Goal: Obtain resource: Download file/media

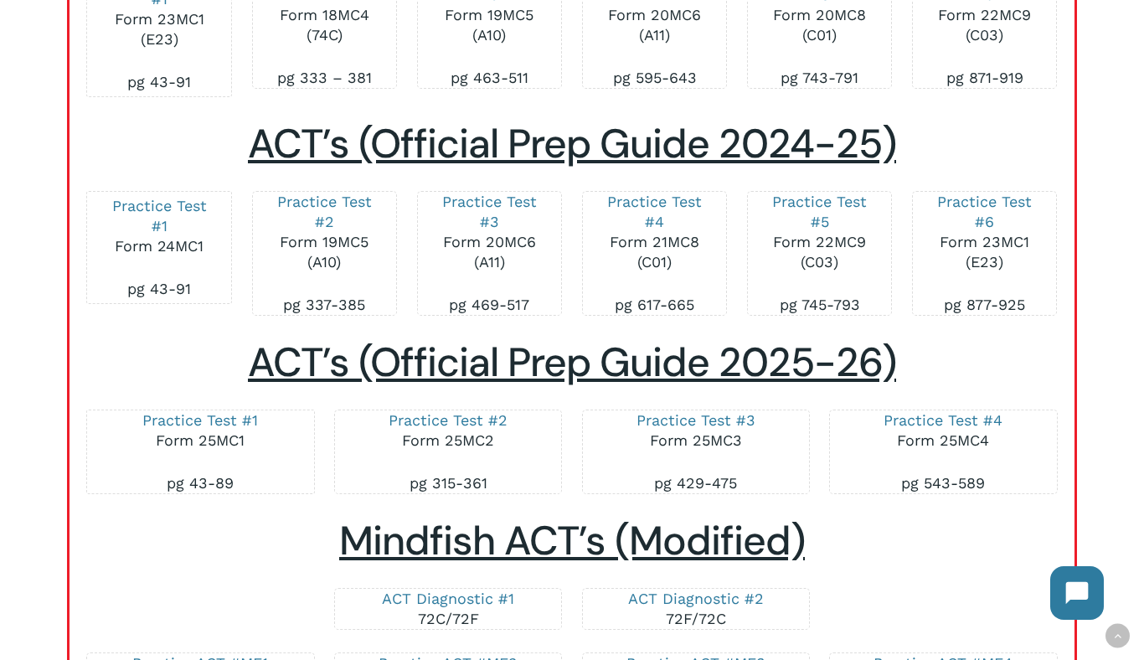
scroll to position [2931, 0]
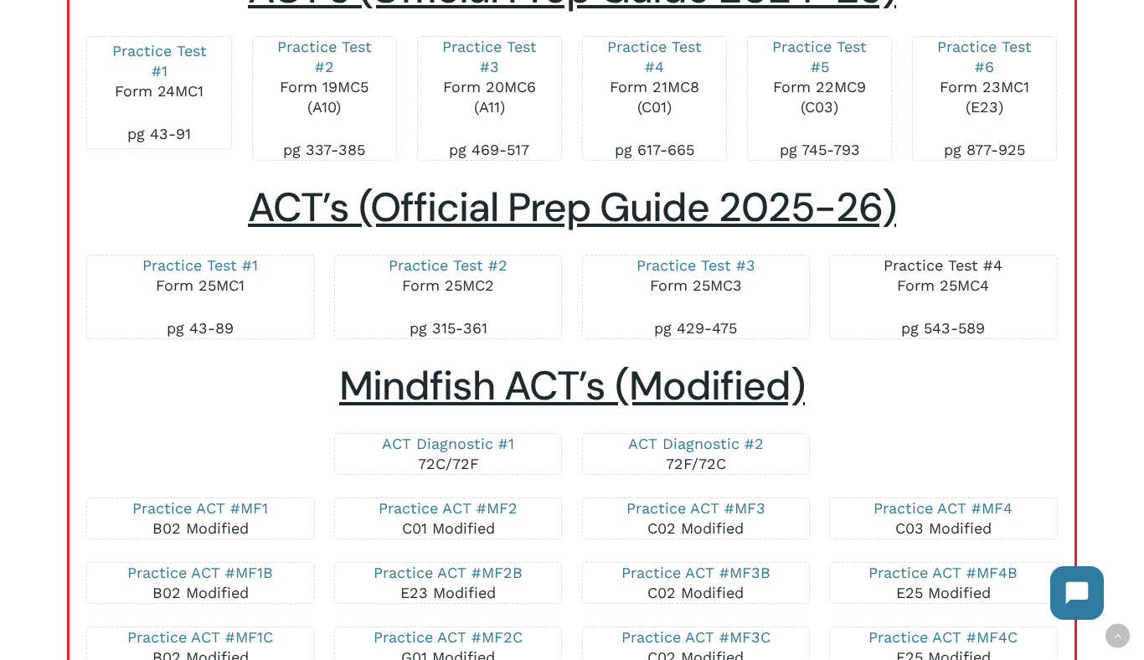
click at [977, 257] on link "Practice Test #4" at bounding box center [942, 265] width 119 height 18
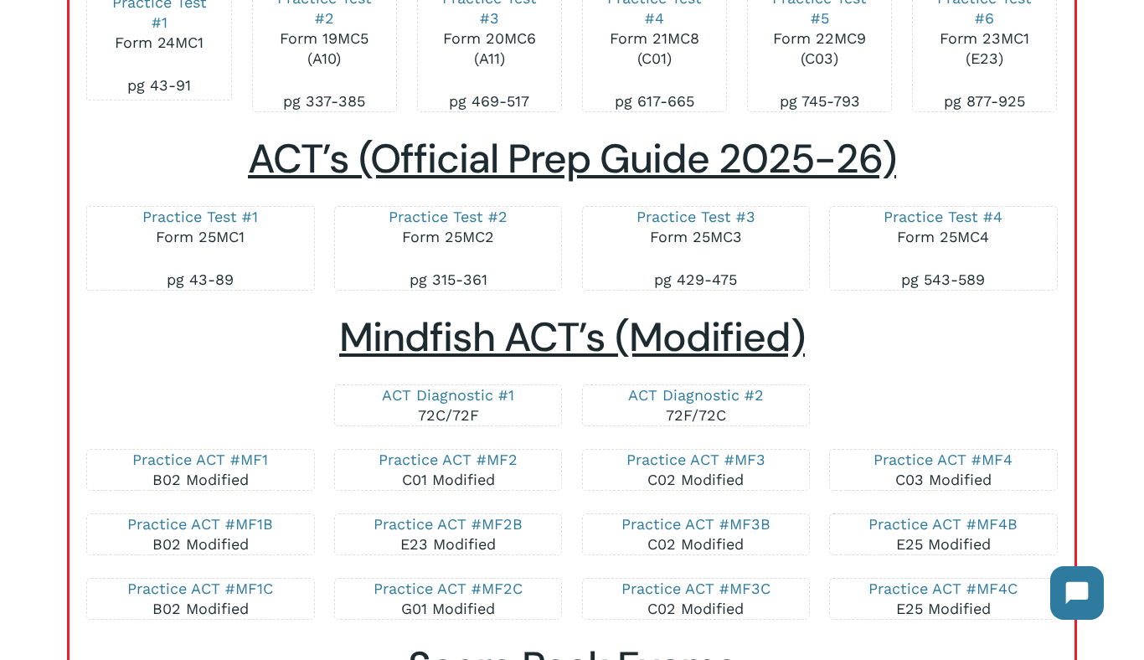
scroll to position [2847, 0]
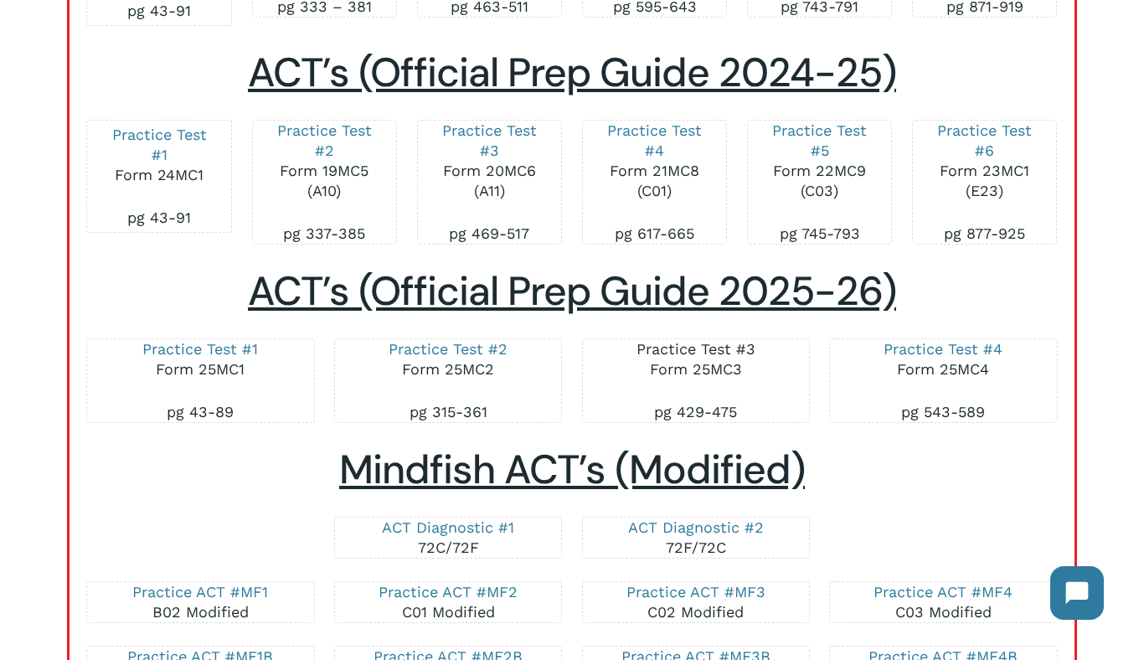
click at [700, 345] on link "Practice Test #3" at bounding box center [695, 349] width 119 height 18
